Goal: Information Seeking & Learning: Understand process/instructions

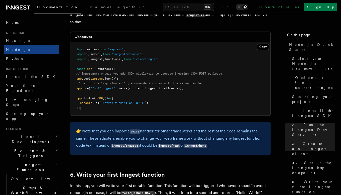
scroll to position [758, 0]
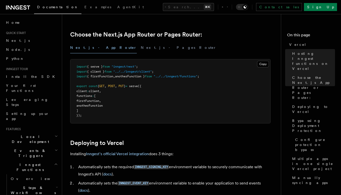
scroll to position [115, 0]
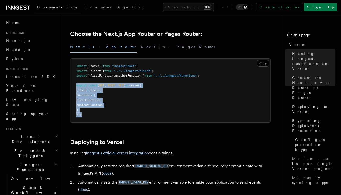
drag, startPoint x: 84, startPoint y: 114, endPoint x: 69, endPoint y: 86, distance: 31.0
copy code "export const { GET , POST , PUT } = serve ({ client : client , functions : [ fi…"
click at [264, 64] on button "Copy Copied" at bounding box center [263, 63] width 12 height 7
